Goal: Transaction & Acquisition: Purchase product/service

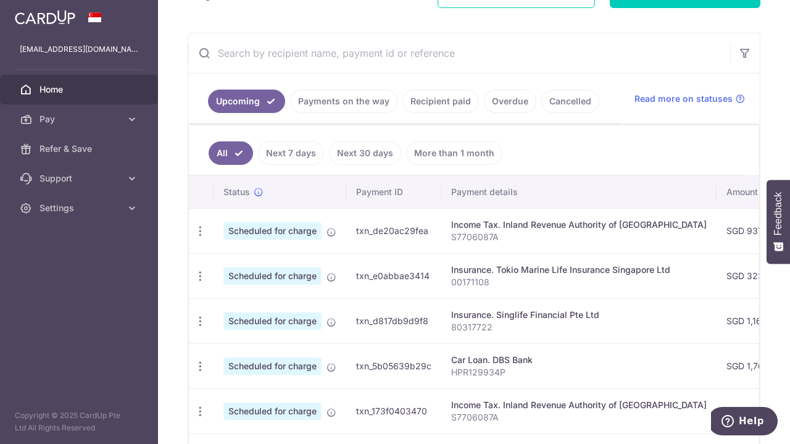
scroll to position [202, 0]
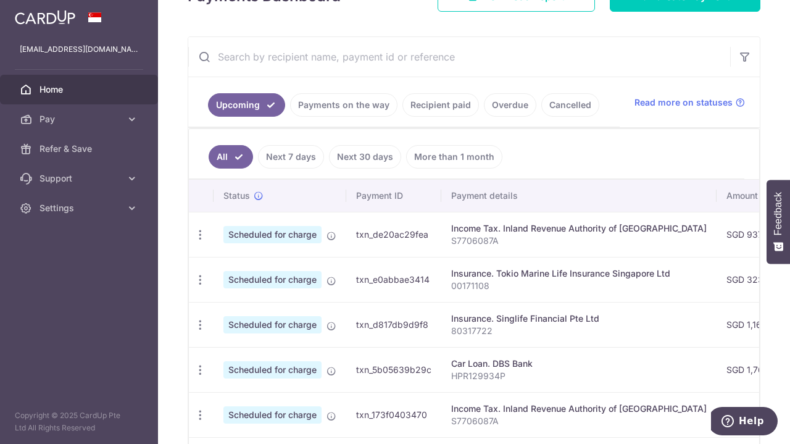
click at [337, 106] on link "Payments on the way" at bounding box center [343, 104] width 107 height 23
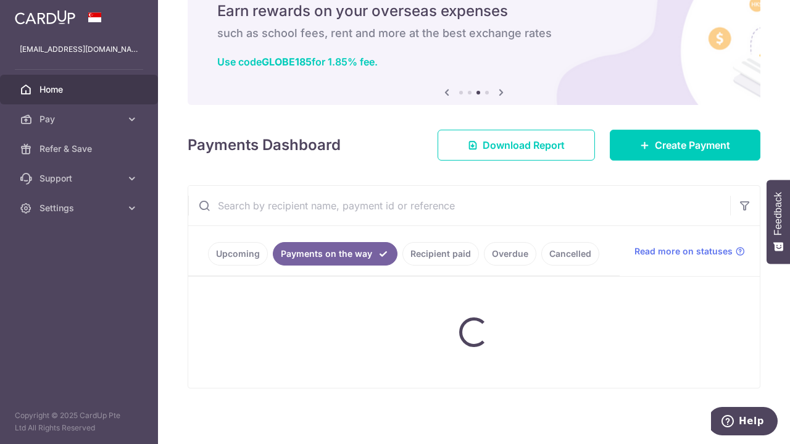
scroll to position [26, 0]
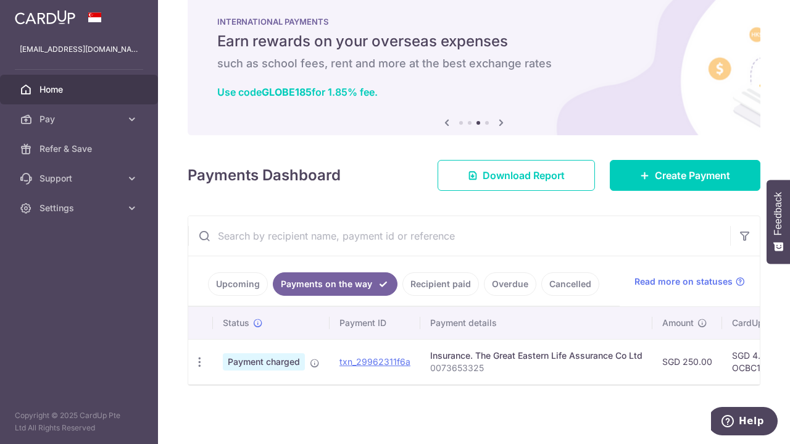
click at [435, 279] on link "Recipient paid" at bounding box center [440, 283] width 76 height 23
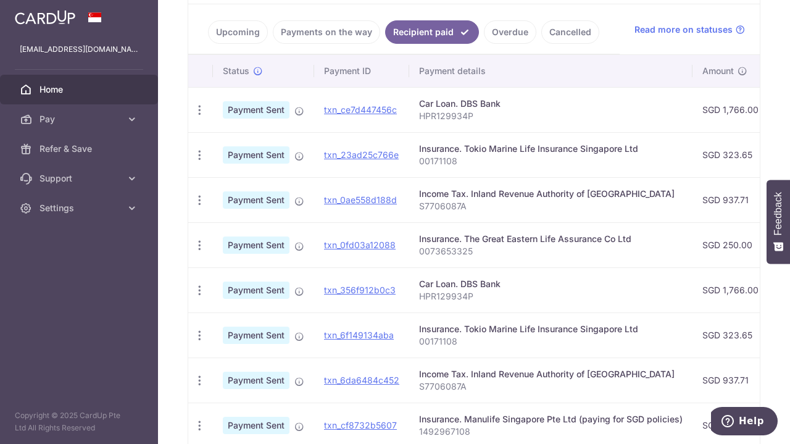
scroll to position [89, 0]
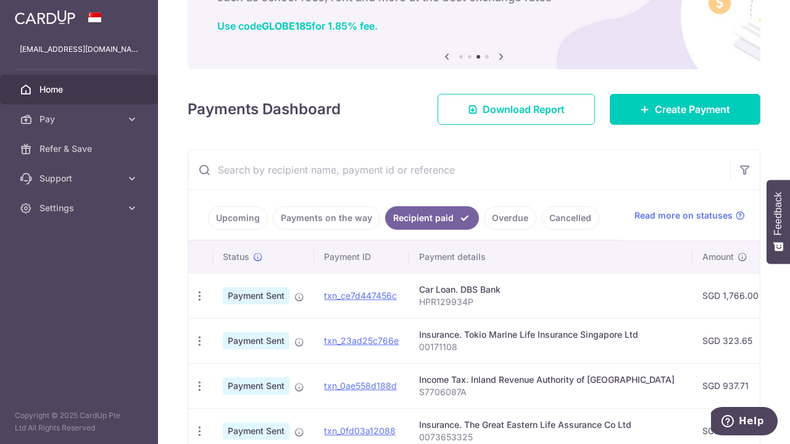
click at [340, 216] on link "Payments on the way" at bounding box center [326, 217] width 107 height 23
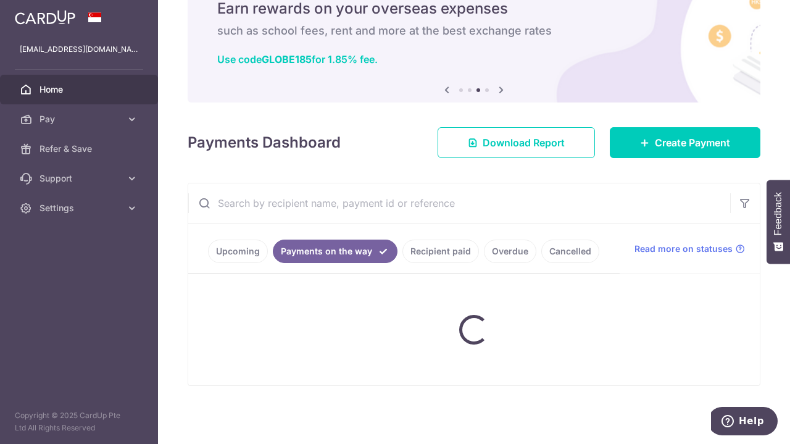
scroll to position [26, 0]
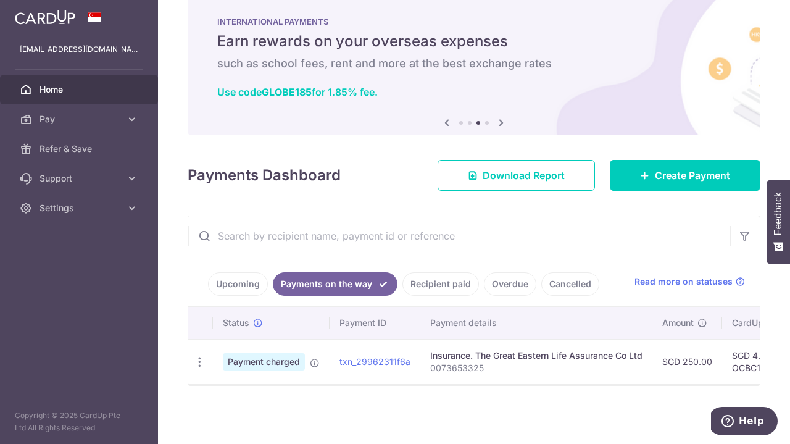
click at [237, 277] on link "Upcoming" at bounding box center [238, 283] width 60 height 23
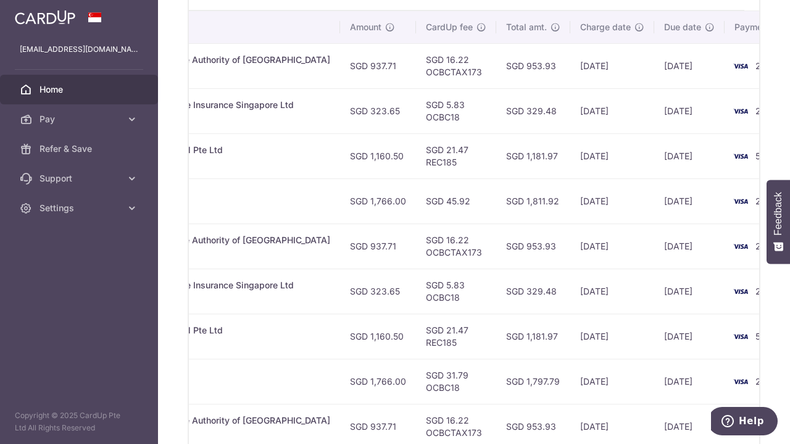
scroll to position [325, 0]
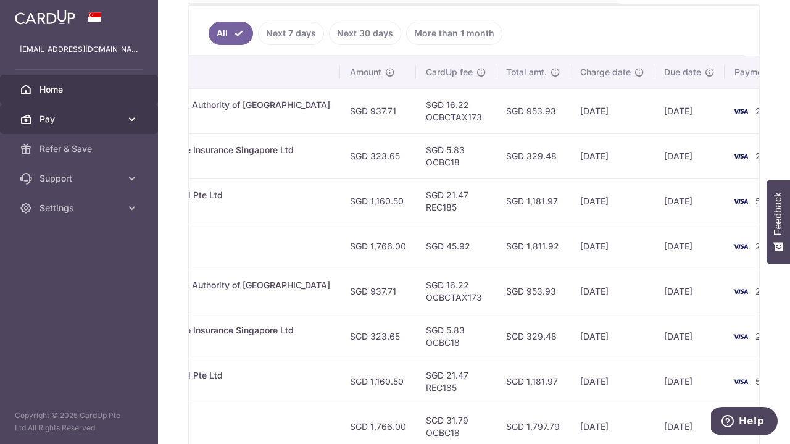
click at [132, 114] on icon at bounding box center [132, 119] width 12 height 12
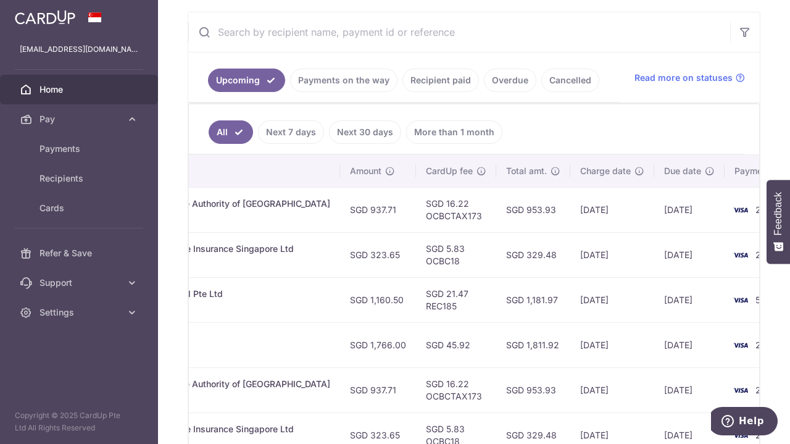
scroll to position [202, 0]
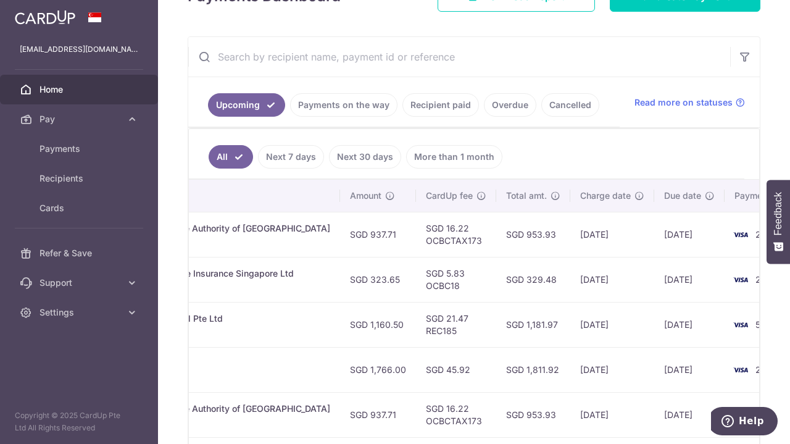
click at [373, 62] on input "text" at bounding box center [459, 56] width 542 height 39
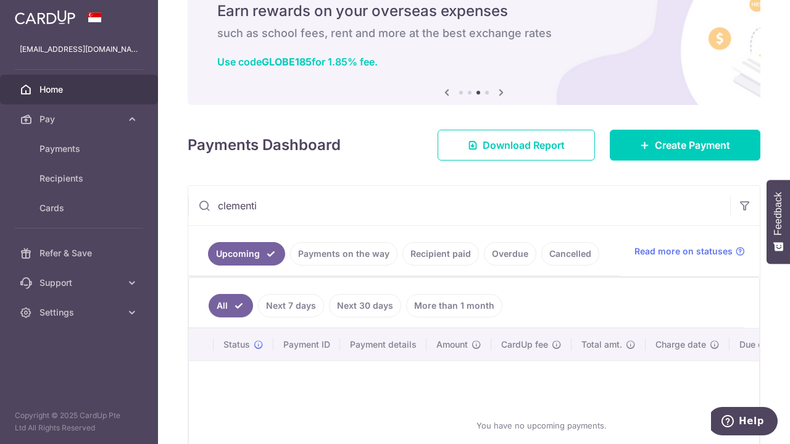
scroll to position [161, 0]
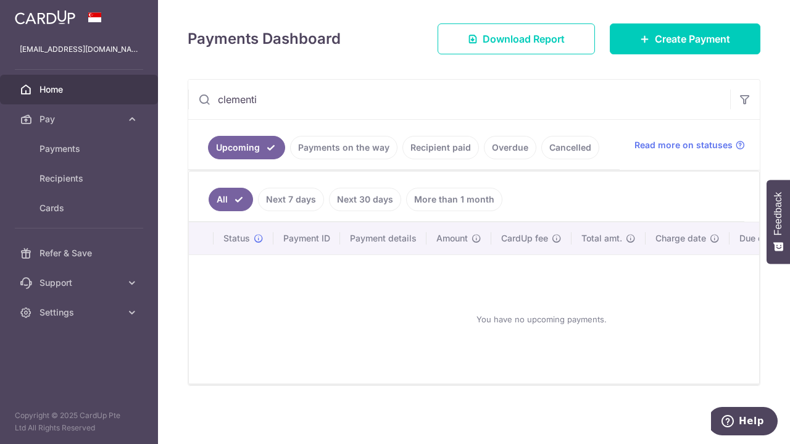
click at [424, 144] on link "Recipient paid" at bounding box center [440, 147] width 76 height 23
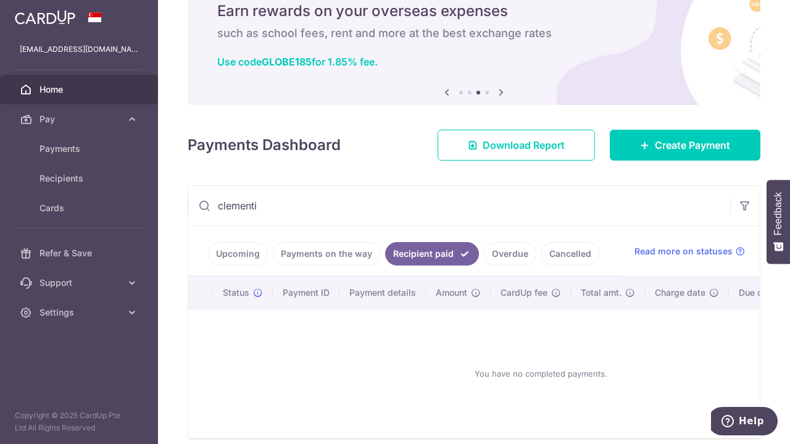
scroll to position [110, 0]
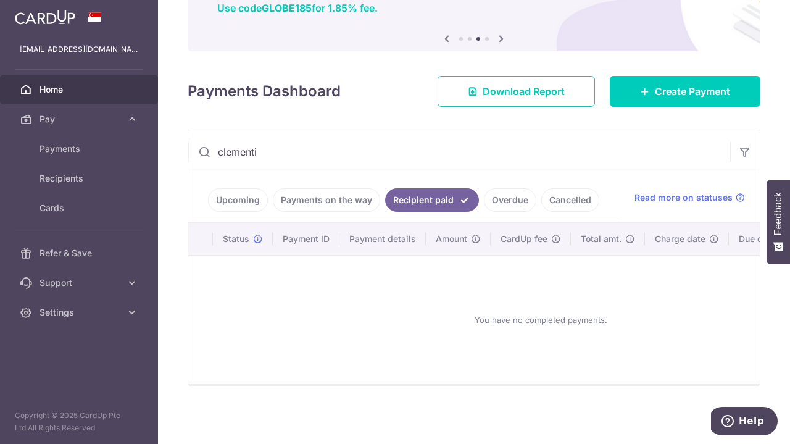
drag, startPoint x: 274, startPoint y: 149, endPoint x: 159, endPoint y: 165, distance: 116.5
click at [160, 165] on div "× Pause Schedule Pause all future payments in this series Pause just this one p…" at bounding box center [474, 222] width 632 height 444
type input "mcst"
click at [305, 194] on link "Payments on the way" at bounding box center [326, 199] width 107 height 23
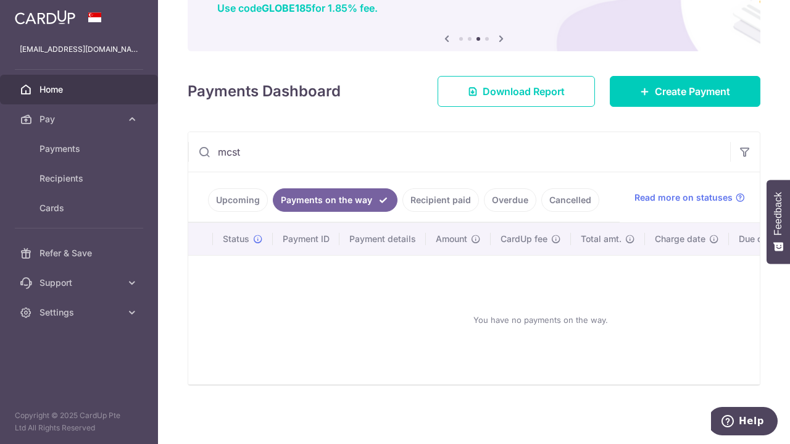
click at [246, 199] on link "Upcoming" at bounding box center [238, 199] width 60 height 23
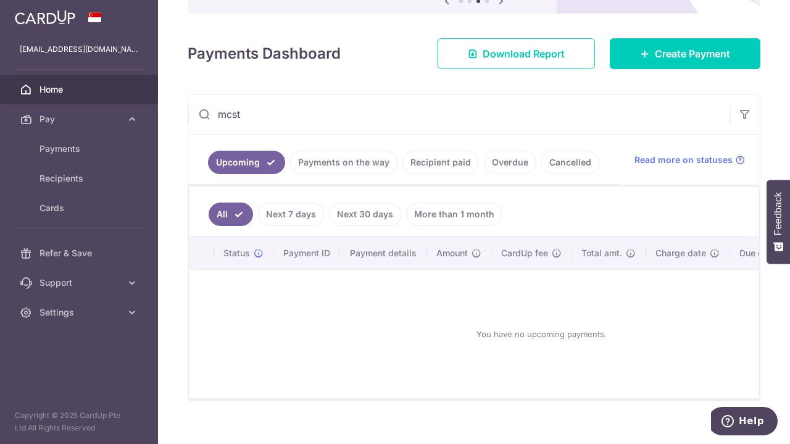
scroll to position [161, 0]
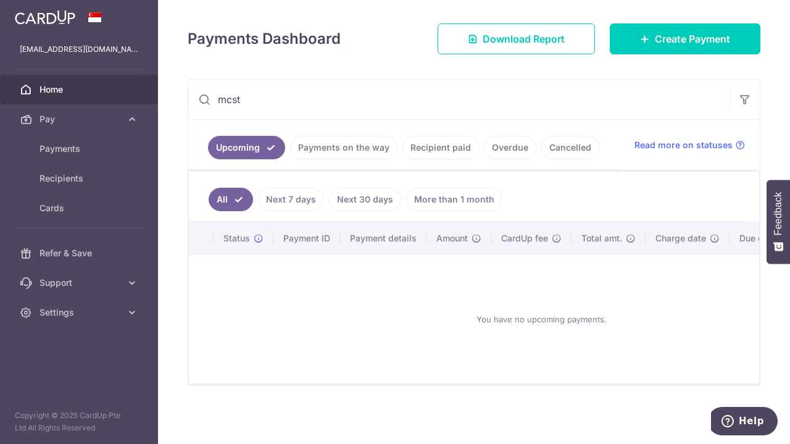
drag, startPoint x: 330, startPoint y: 104, endPoint x: 207, endPoint y: 103, distance: 122.8
click at [209, 103] on input "mcst" at bounding box center [459, 99] width 542 height 39
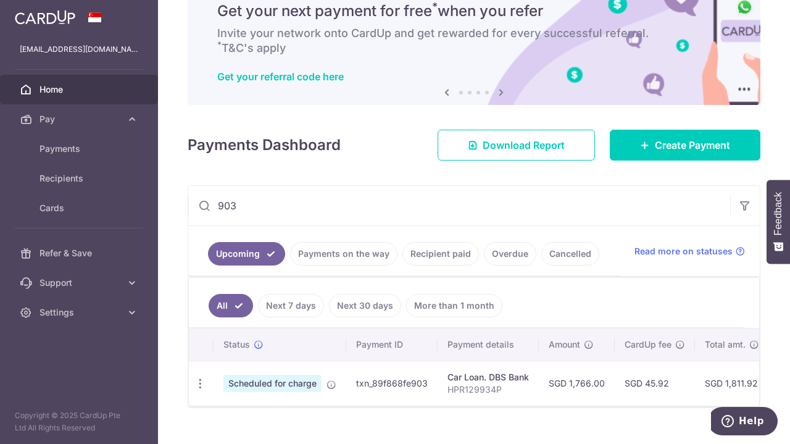
scroll to position [77, 0]
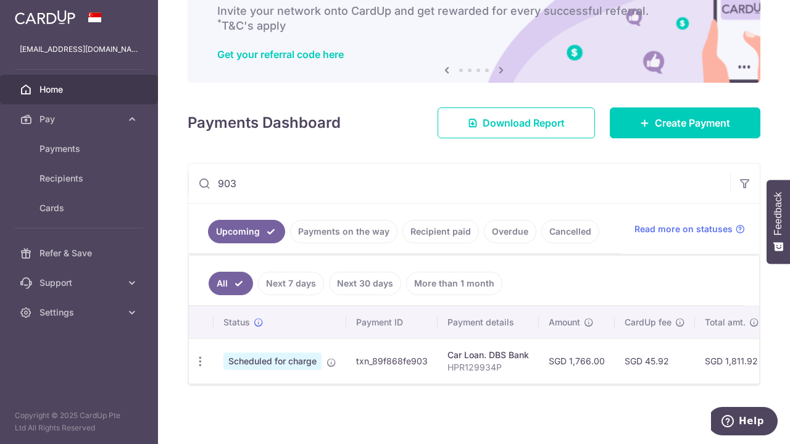
type input "903"
click at [429, 229] on link "Recipient paid" at bounding box center [440, 231] width 76 height 23
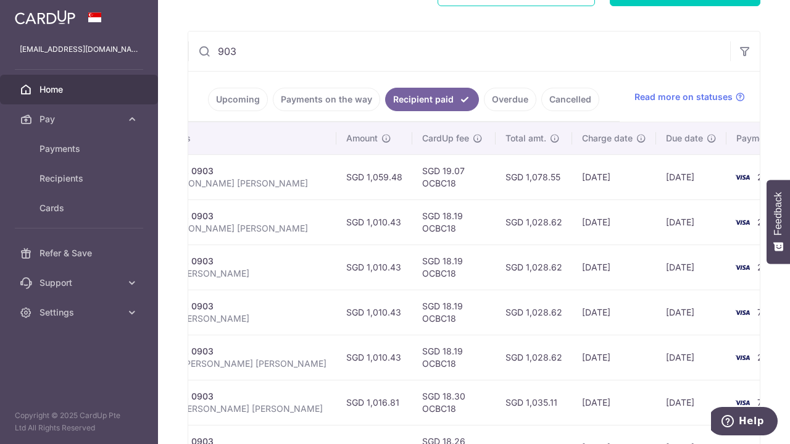
scroll to position [185, 0]
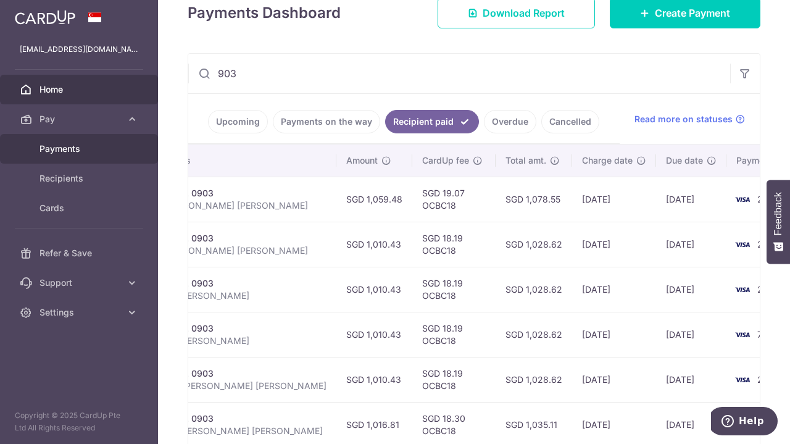
click at [84, 146] on span "Payments" at bounding box center [79, 148] width 81 height 12
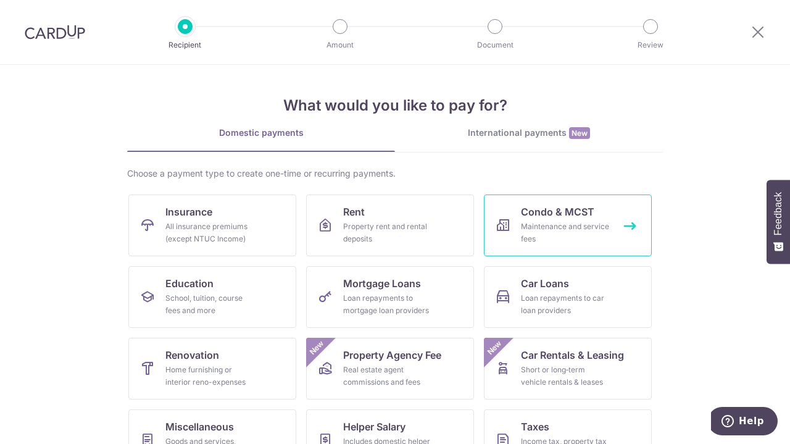
click at [579, 218] on link "Condo & MCST Maintenance and service fees" at bounding box center [568, 225] width 168 height 62
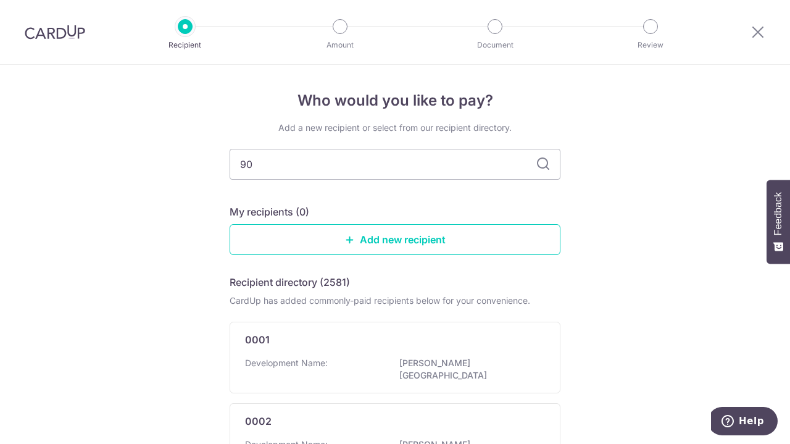
type input "903"
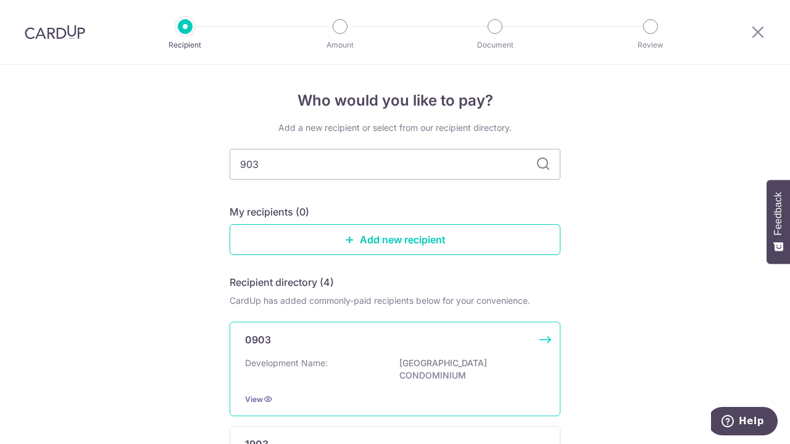
click at [495, 365] on p "CLEMENTI PARK CONDOMINIUM" at bounding box center [468, 369] width 138 height 25
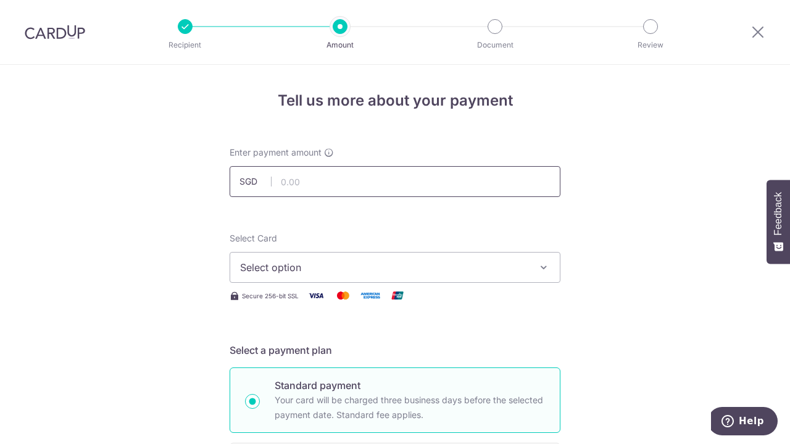
click at [353, 170] on input "text" at bounding box center [394, 181] width 331 height 31
type input "1,059.48"
click at [514, 254] on button "Select option" at bounding box center [394, 267] width 331 height 31
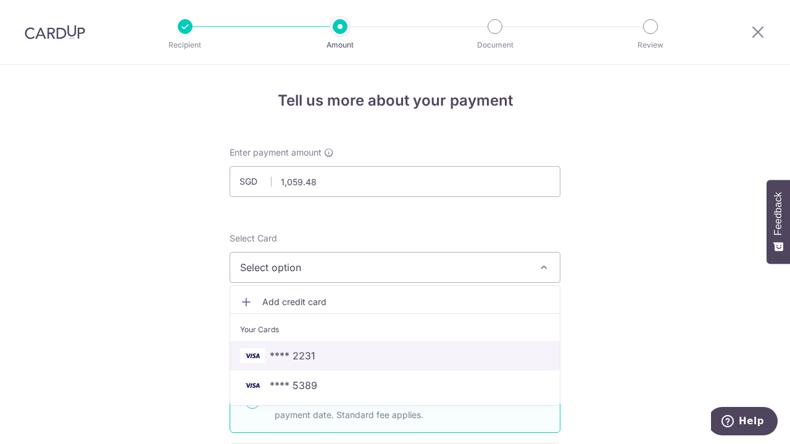
click at [460, 362] on link "**** 2231" at bounding box center [394, 356] width 329 height 30
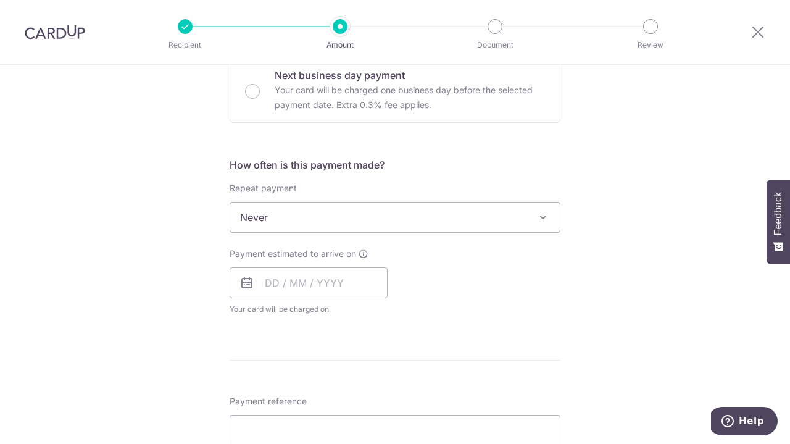
scroll to position [432, 0]
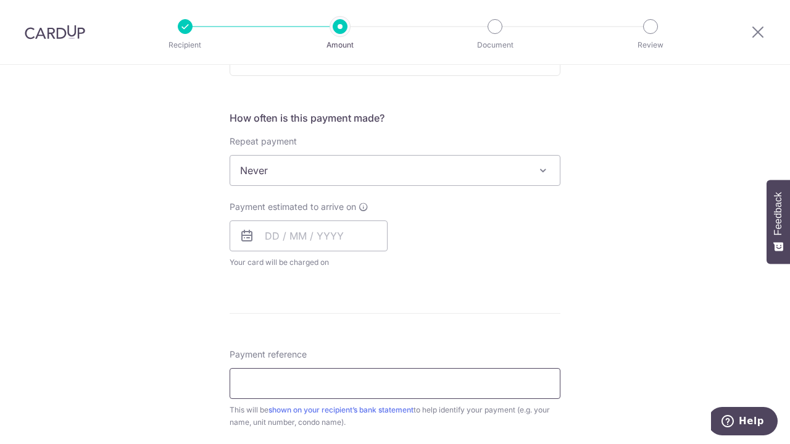
click at [514, 374] on input "Payment reference" at bounding box center [394, 383] width 331 height 31
type input "ocbc18"
click at [522, 170] on span "Never" at bounding box center [394, 170] width 329 height 30
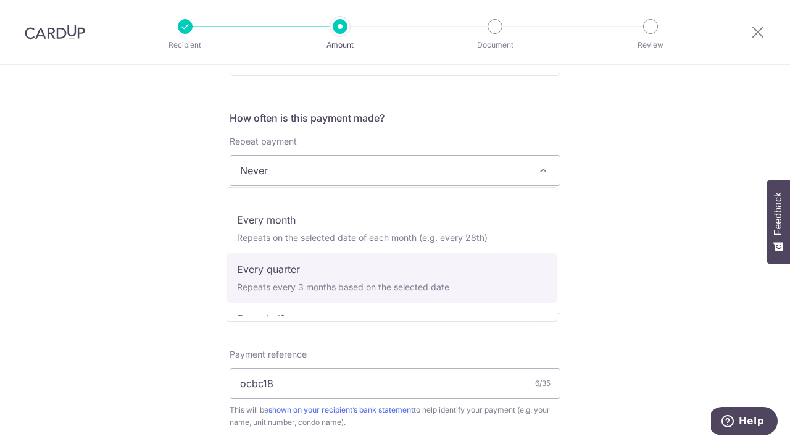
scroll to position [62, 0]
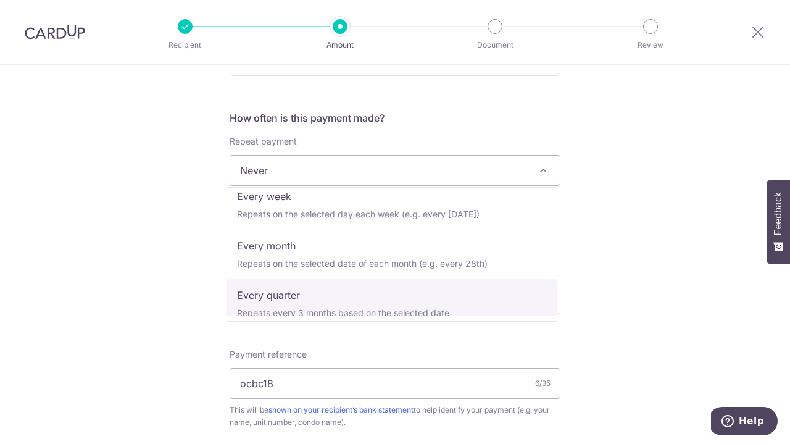
select select "4"
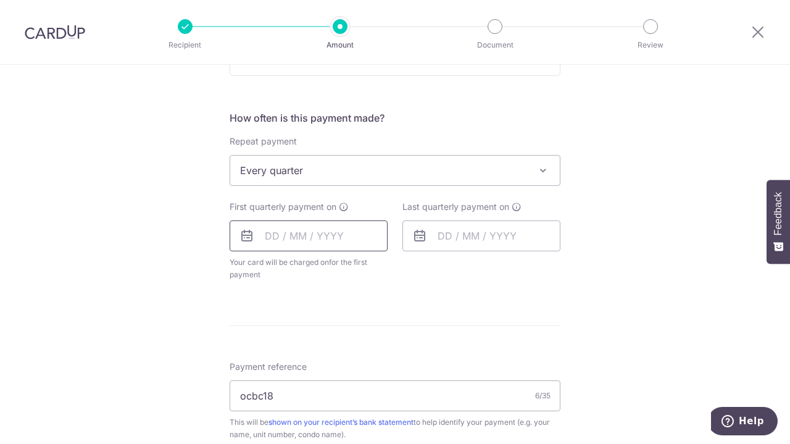
click at [324, 240] on input "text" at bounding box center [308, 235] width 158 height 31
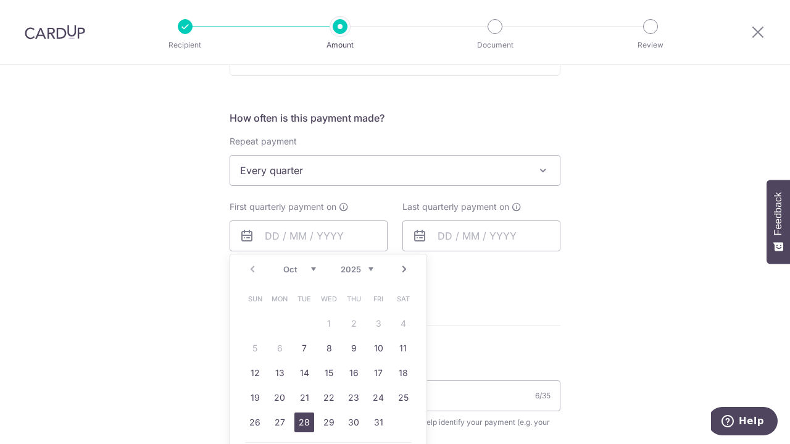
click at [297, 415] on link "28" at bounding box center [304, 422] width 20 height 20
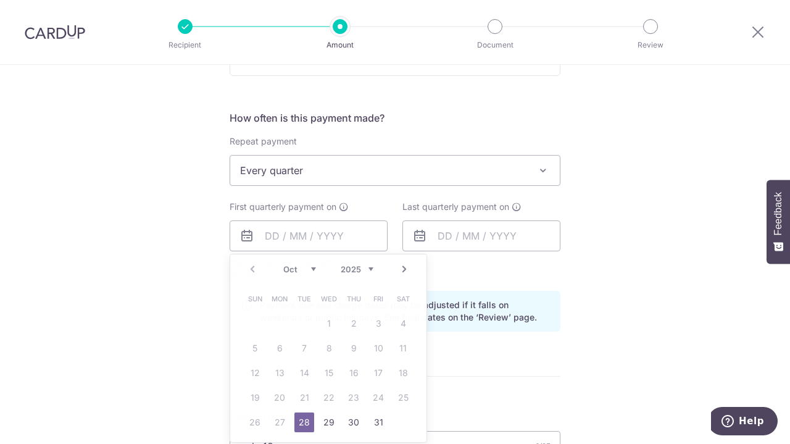
type input "[DATE]"
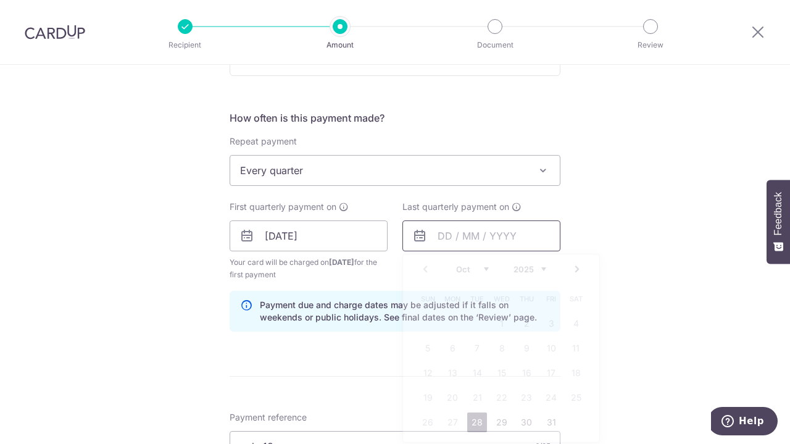
click at [545, 229] on input "text" at bounding box center [481, 235] width 158 height 31
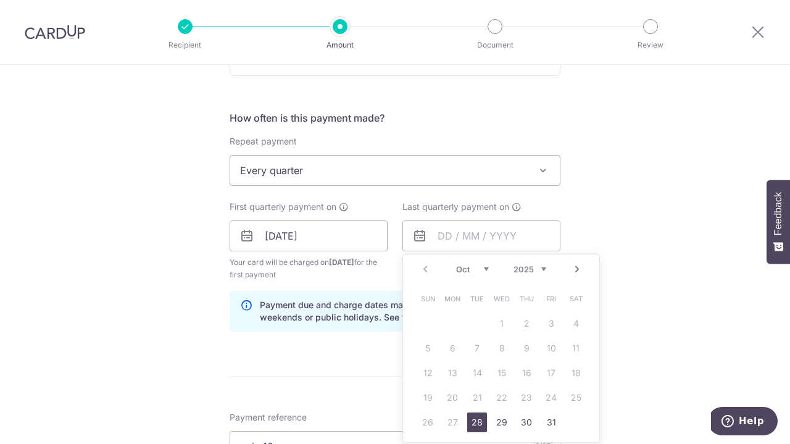
click at [579, 270] on link "Next" at bounding box center [576, 269] width 15 height 15
click at [498, 421] on link "28" at bounding box center [502, 422] width 20 height 20
type input "28/01/2026"
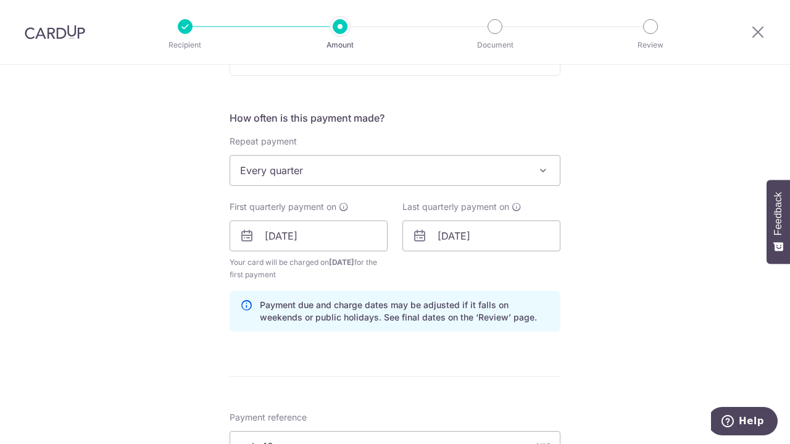
click at [680, 302] on div "Tell us more about your payment Enter payment amount SGD 1,059.48 1059.48 Selec…" at bounding box center [395, 222] width 790 height 1179
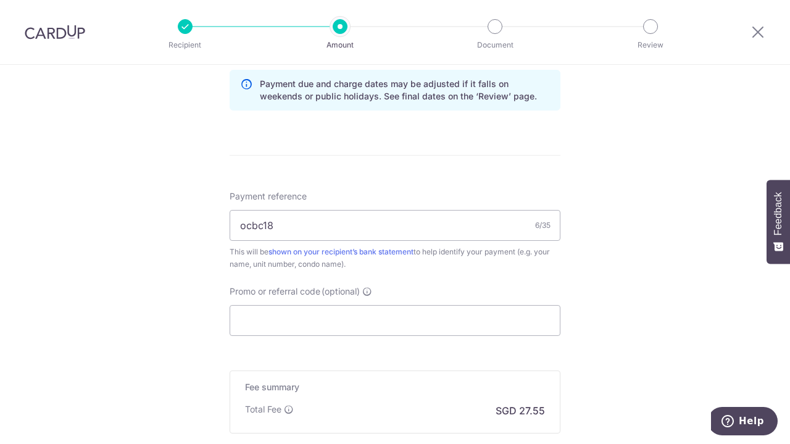
scroll to position [679, 0]
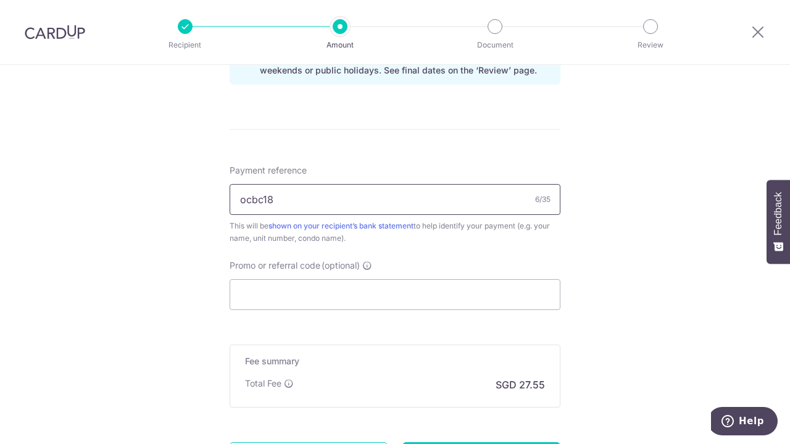
drag, startPoint x: 334, startPoint y: 207, endPoint x: 88, endPoint y: 197, distance: 246.9
click at [289, 283] on input "Promo or referral code (optional)" at bounding box center [394, 294] width 331 height 31
paste input "ocbc18"
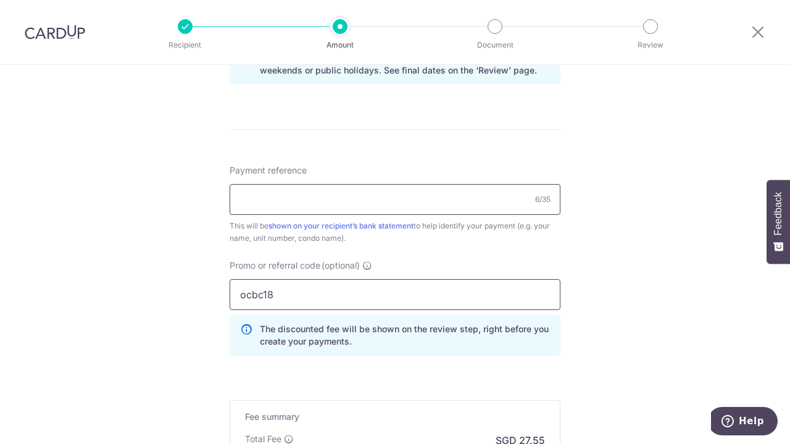
type input "ocbc18"
click at [353, 195] on input "Payment reference" at bounding box center [394, 199] width 331 height 31
type input "[PERSON_NAME] [PERSON_NAME] [STREET_ADDRESS]"
click at [628, 257] on div "Tell us more about your payment Enter payment amount SGD 1,059.48 1059.48 Selec…" at bounding box center [395, 3] width 790 height 1234
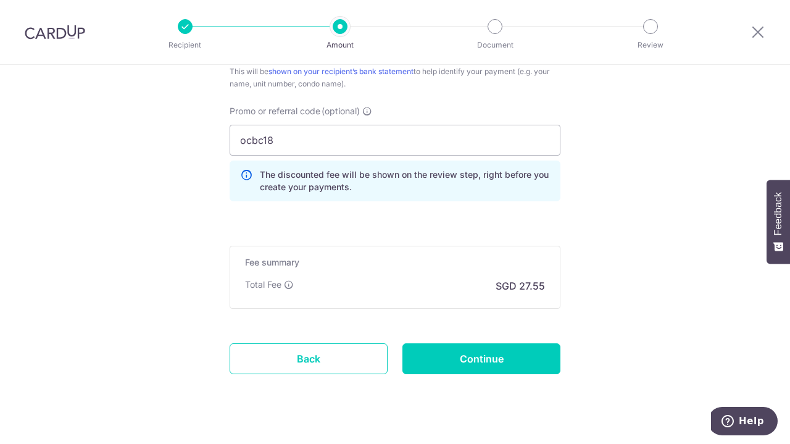
scroll to position [852, 0]
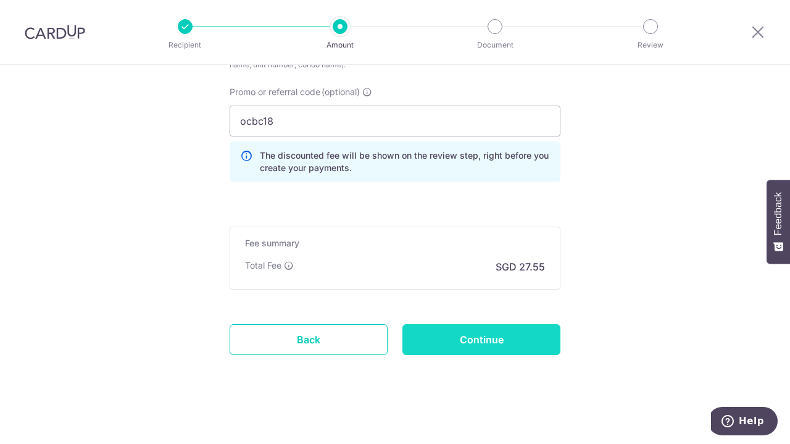
click at [499, 332] on input "Continue" at bounding box center [481, 339] width 158 height 31
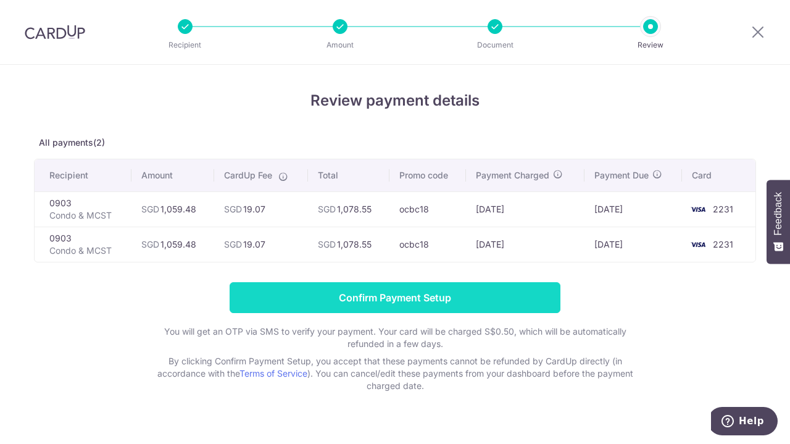
click at [460, 294] on input "Confirm Payment Setup" at bounding box center [394, 297] width 331 height 31
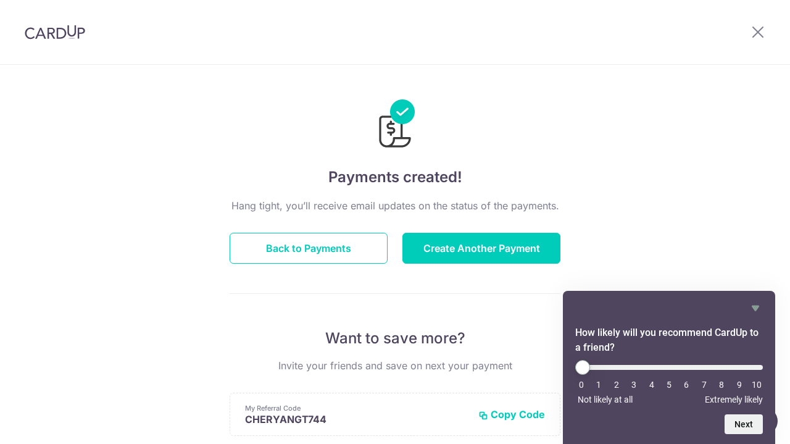
click at [154, 12] on header at bounding box center [395, 32] width 790 height 65
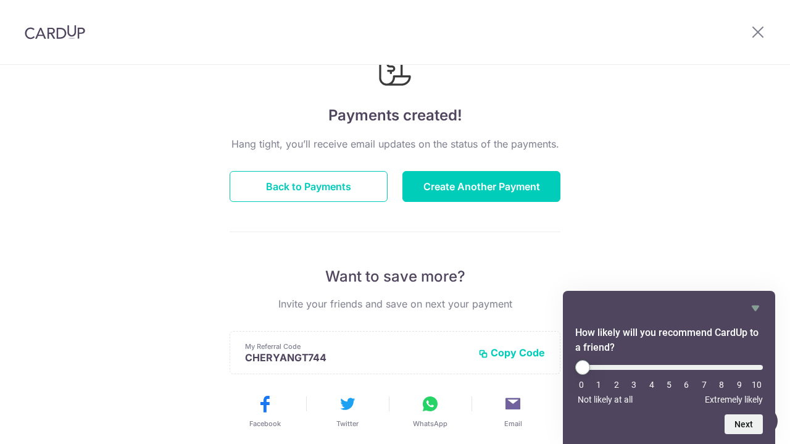
click at [730, 220] on div "Payments created! Hang tight, you’ll receive email updates on the status of the…" at bounding box center [395, 332] width 790 height 659
click at [762, 34] on icon at bounding box center [757, 31] width 15 height 15
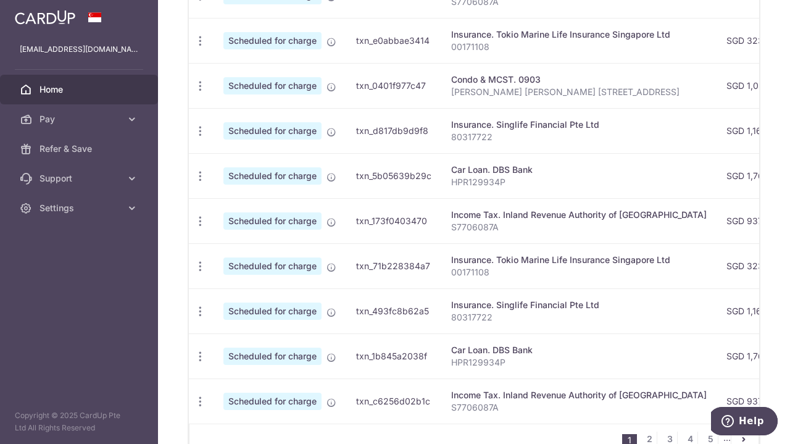
scroll to position [432, 0]
